Goal: Transaction & Acquisition: Subscribe to service/newsletter

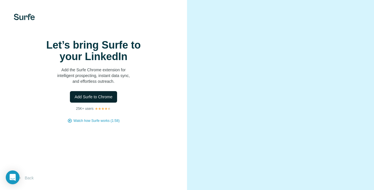
click at [97, 100] on span "Add Surfe to Chrome" at bounding box center [94, 97] width 38 height 6
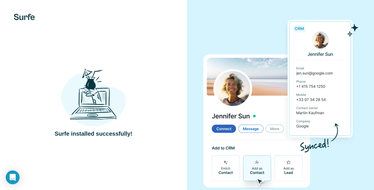
click at [167, 52] on div "Surfe installed successfully!" at bounding box center [93, 102] width 187 height 205
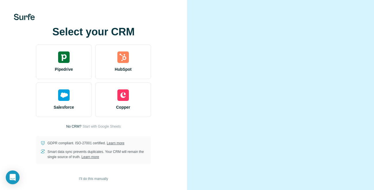
click at [189, 28] on div at bounding box center [280, 95] width 187 height 190
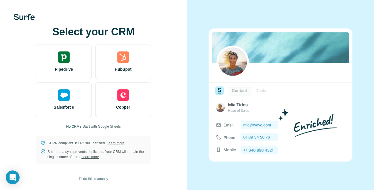
click at [99, 127] on span "Start with Google Sheets" at bounding box center [102, 126] width 38 height 5
